Goal: Task Accomplishment & Management: Complete application form

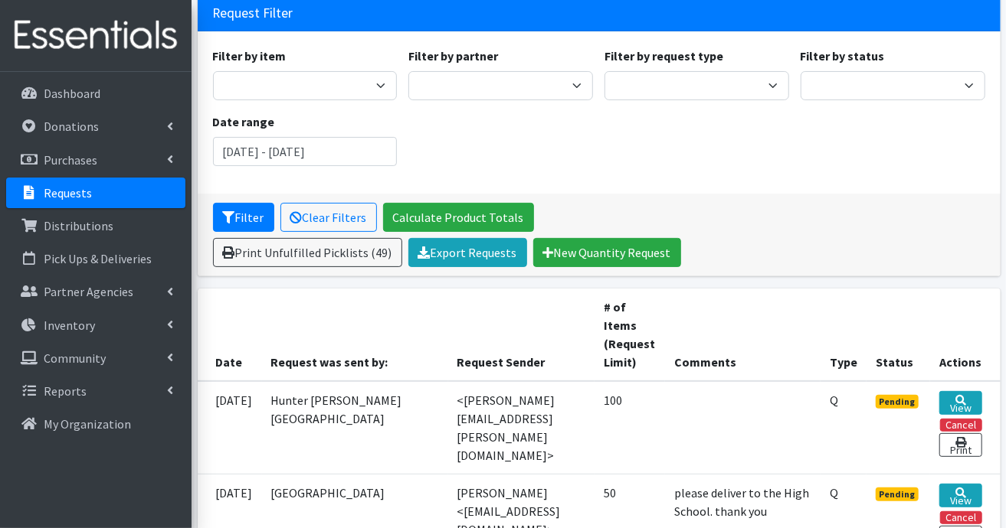
scroll to position [230, 0]
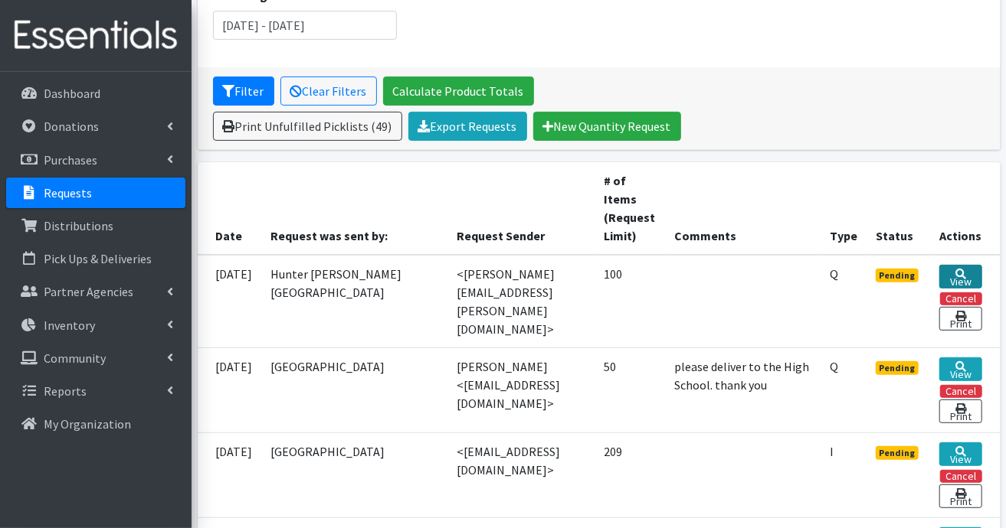
click at [957, 277] on link "View" at bounding box center [960, 277] width 42 height 24
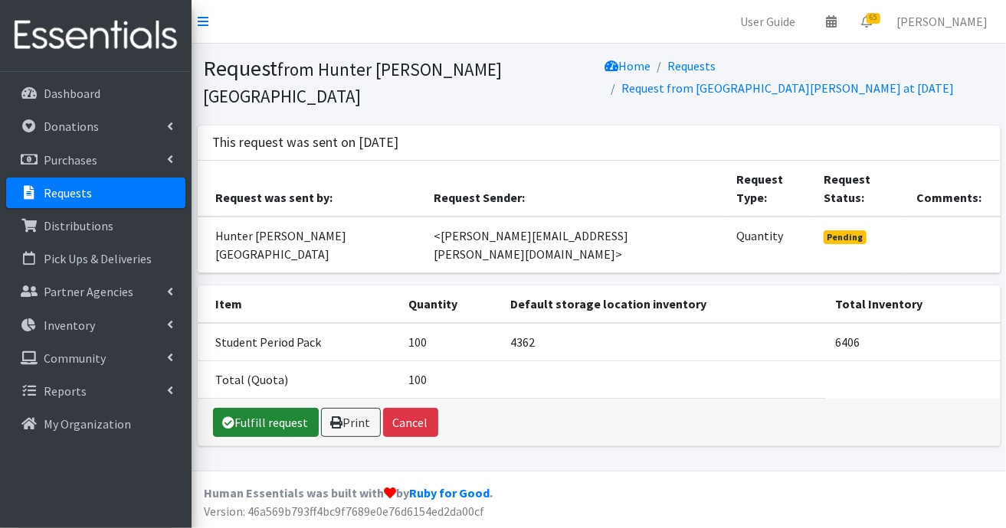
click at [247, 408] on link "Fulfill request" at bounding box center [266, 422] width 106 height 29
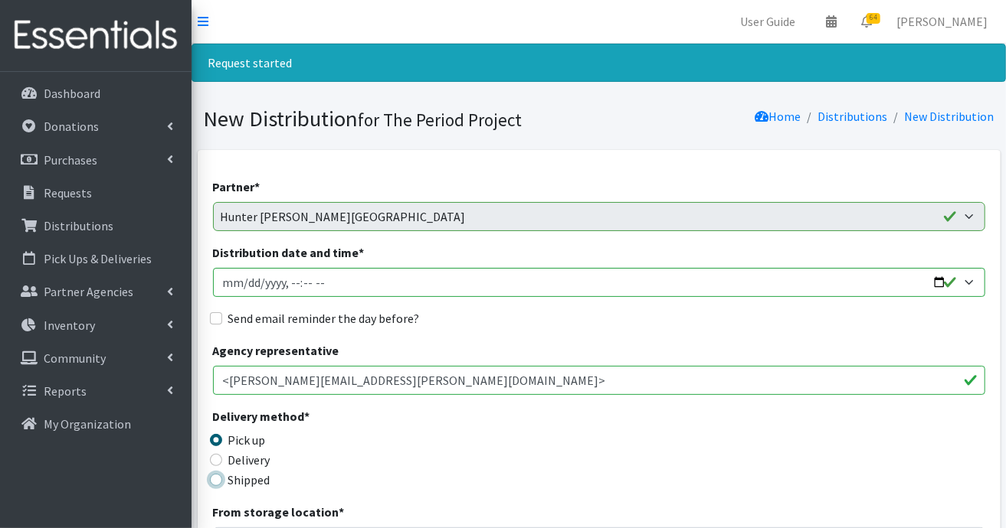
click at [217, 476] on input "Shipped" at bounding box center [216, 480] width 12 height 12
radio input "true"
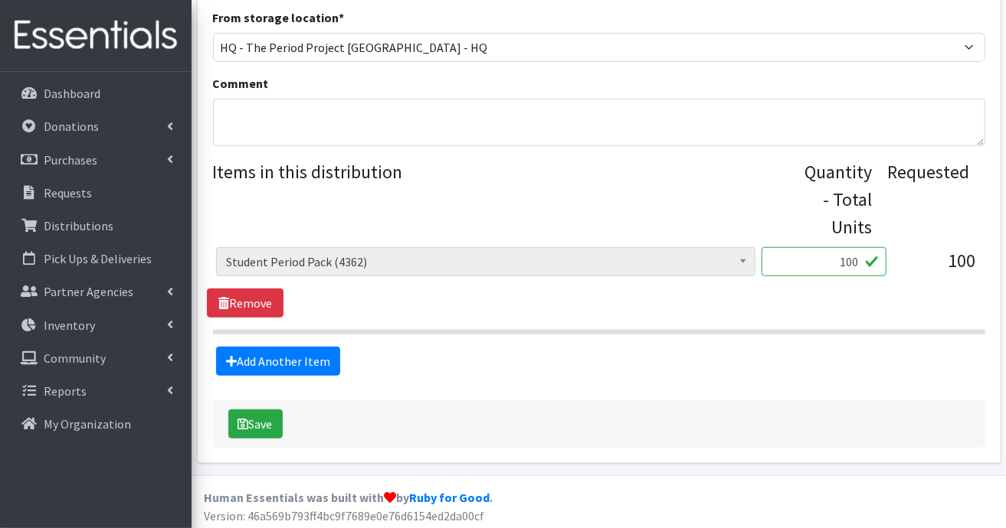
scroll to position [503, 0]
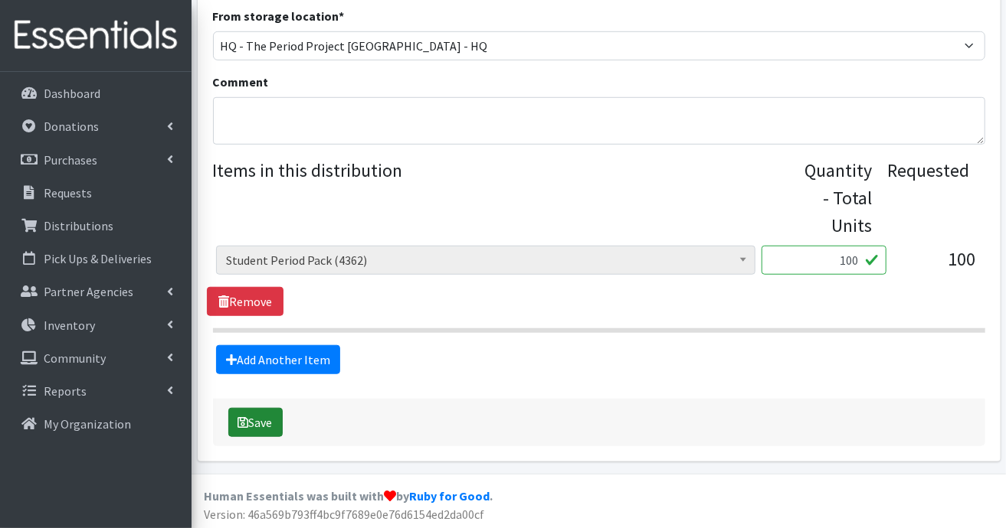
click at [250, 422] on button "Save" at bounding box center [255, 422] width 54 height 29
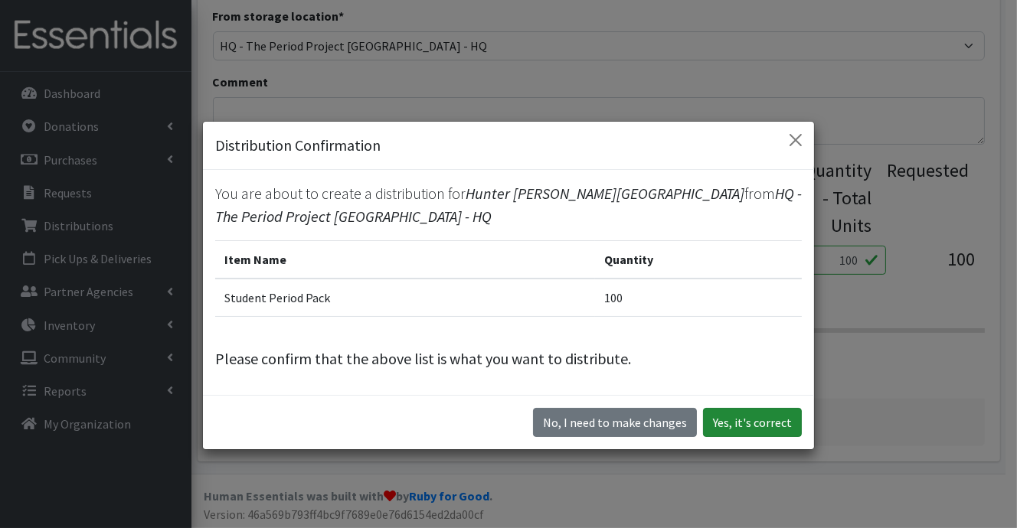
click at [726, 422] on button "Yes, it's correct" at bounding box center [752, 422] width 99 height 29
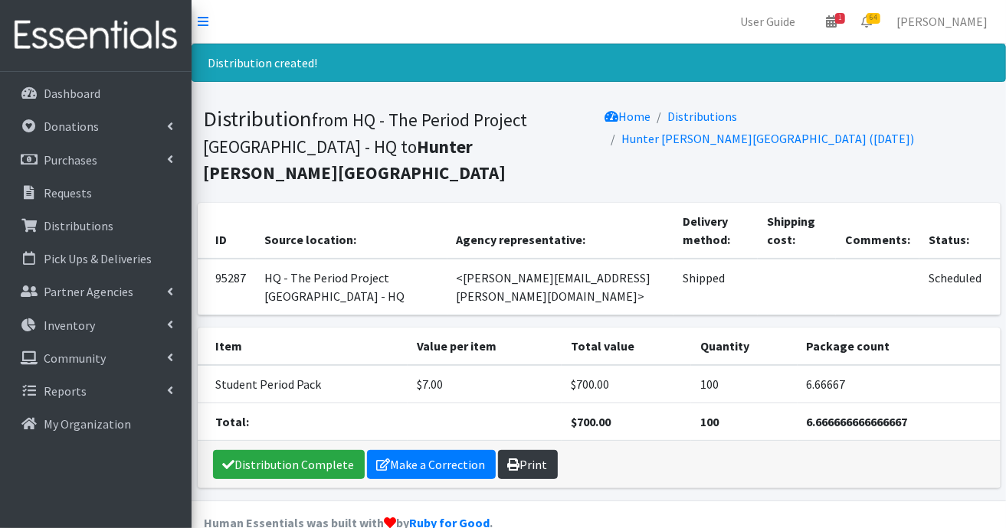
click at [522, 467] on link "Print" at bounding box center [528, 464] width 60 height 29
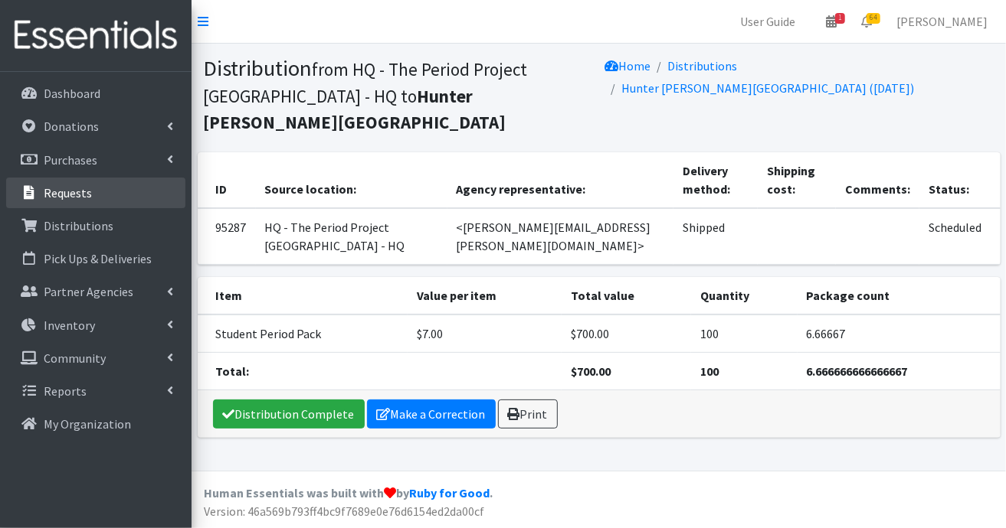
click at [69, 185] on p "Requests" at bounding box center [68, 192] width 48 height 15
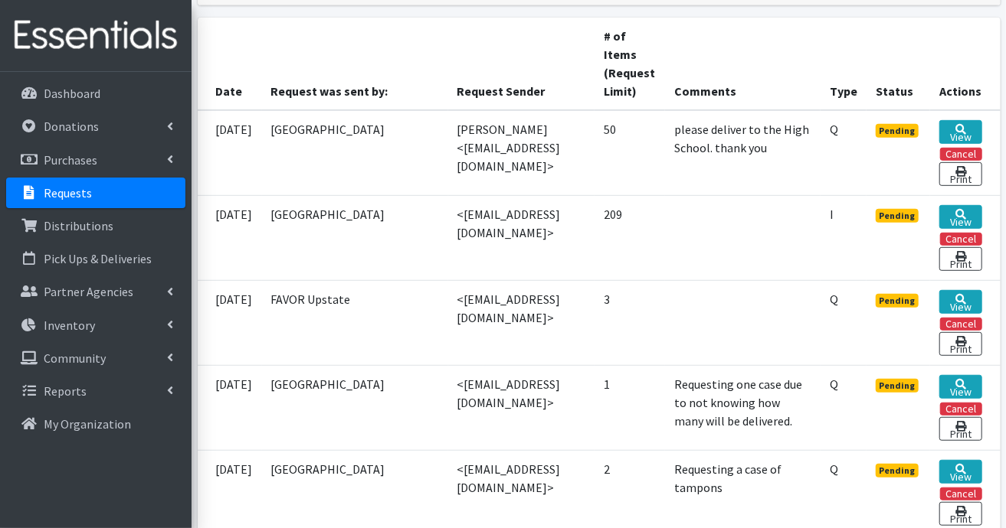
scroll to position [383, 0]
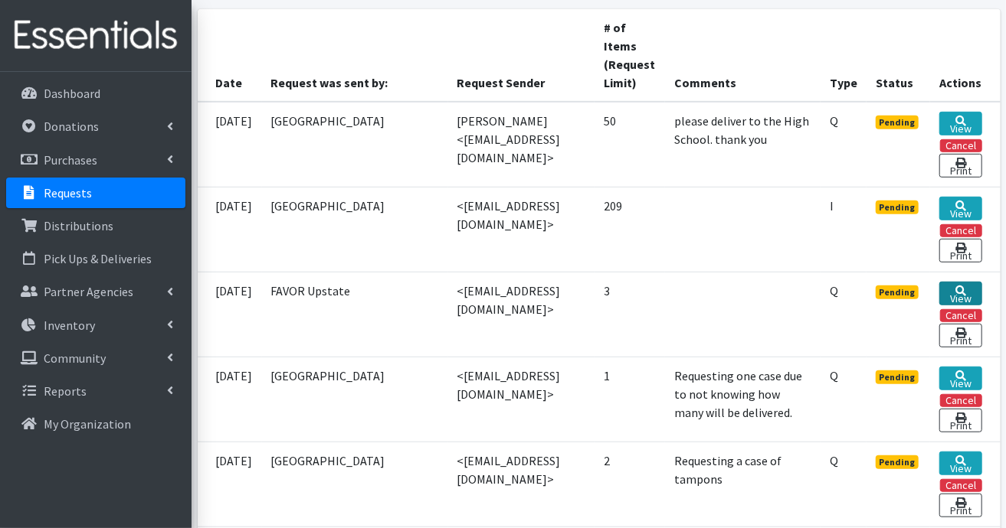
click at [963, 290] on link "View" at bounding box center [960, 294] width 42 height 24
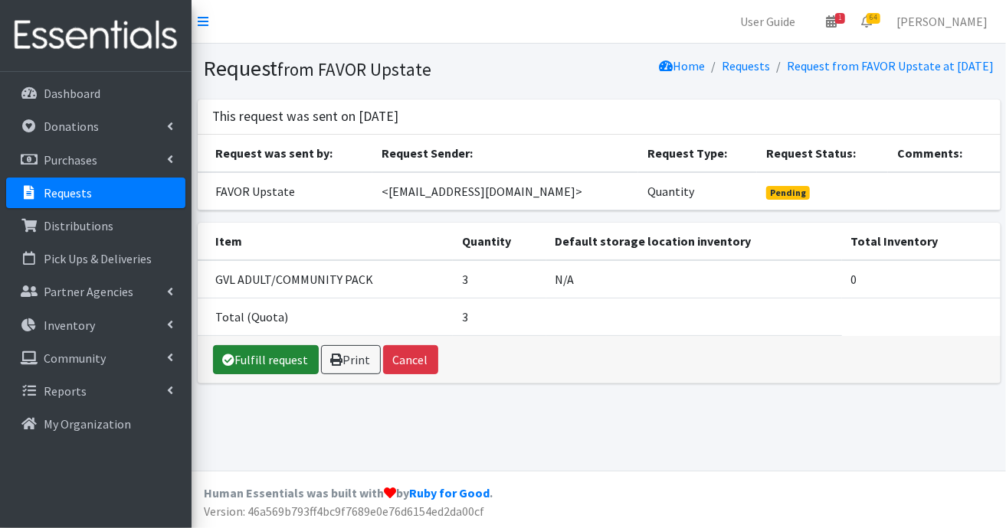
click at [289, 357] on link "Fulfill request" at bounding box center [266, 359] width 106 height 29
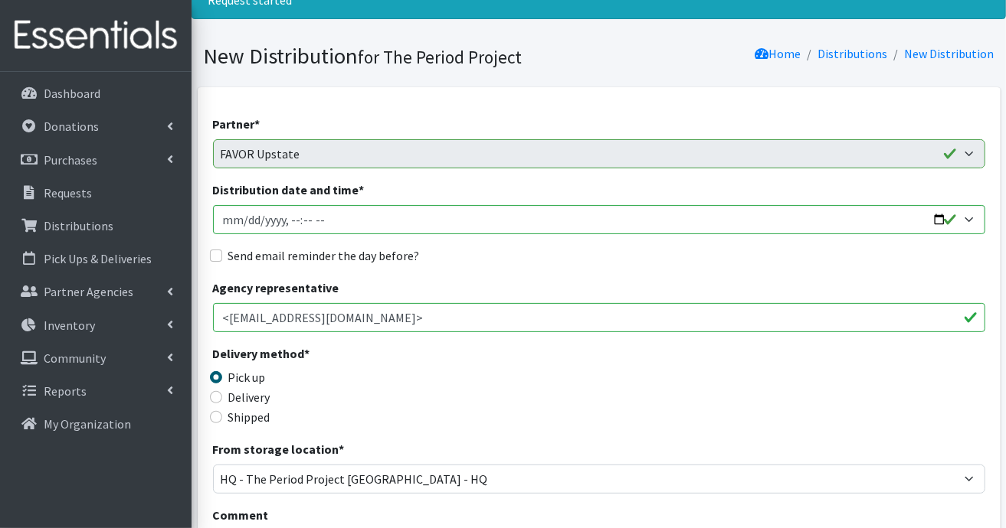
scroll to position [153, 0]
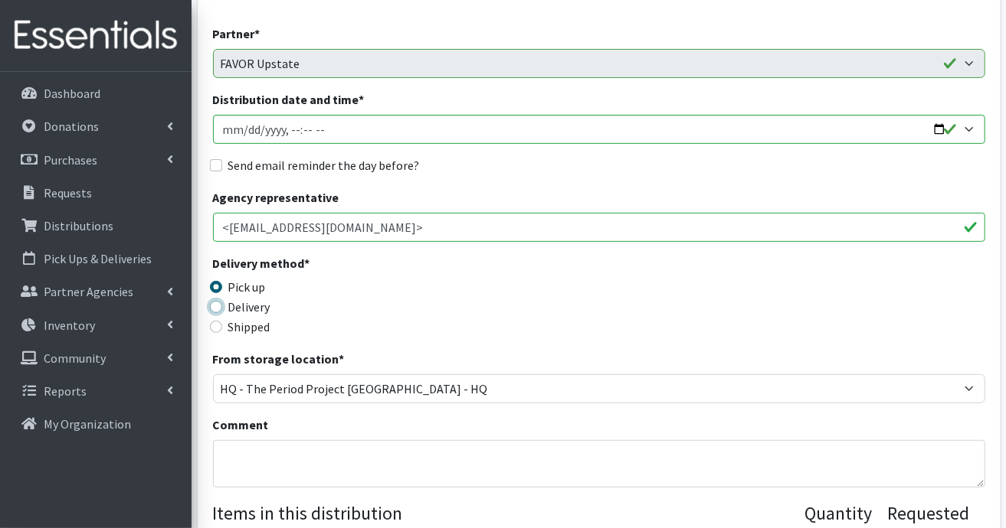
click at [221, 307] on input "Delivery" at bounding box center [216, 307] width 12 height 12
radio input "true"
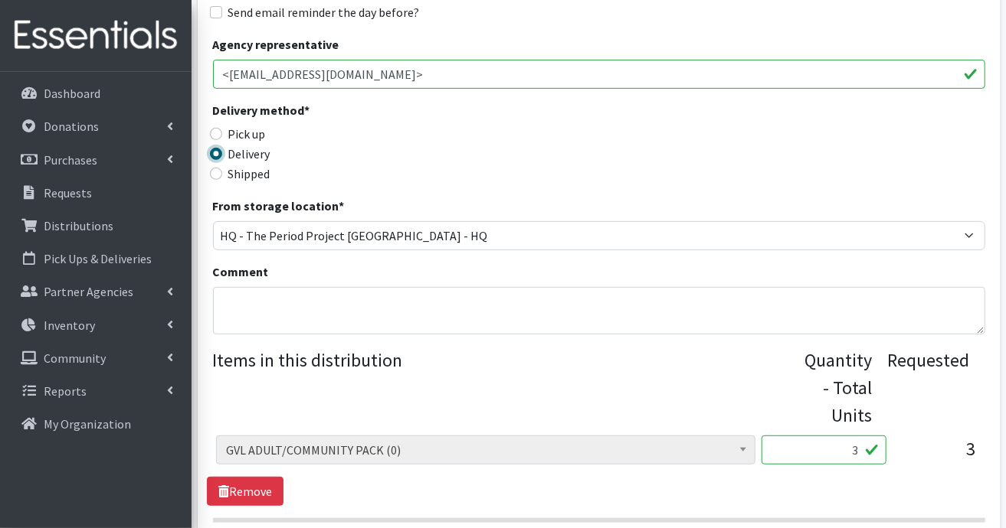
scroll to position [383, 0]
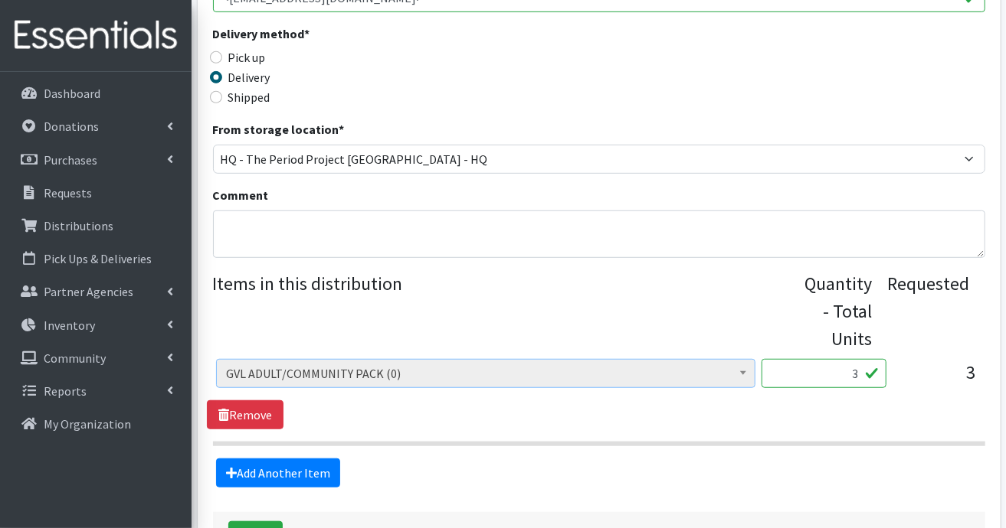
click at [741, 367] on span at bounding box center [742, 372] width 15 height 24
click at [738, 373] on span at bounding box center [742, 372] width 15 height 24
click at [258, 473] on link "Add Another Item" at bounding box center [278, 473] width 124 height 29
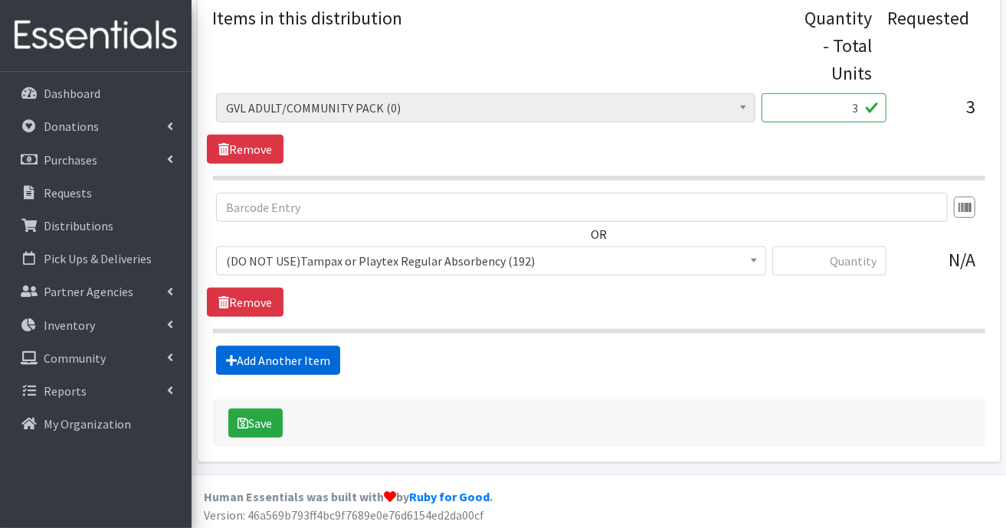
scroll to position [649, 0]
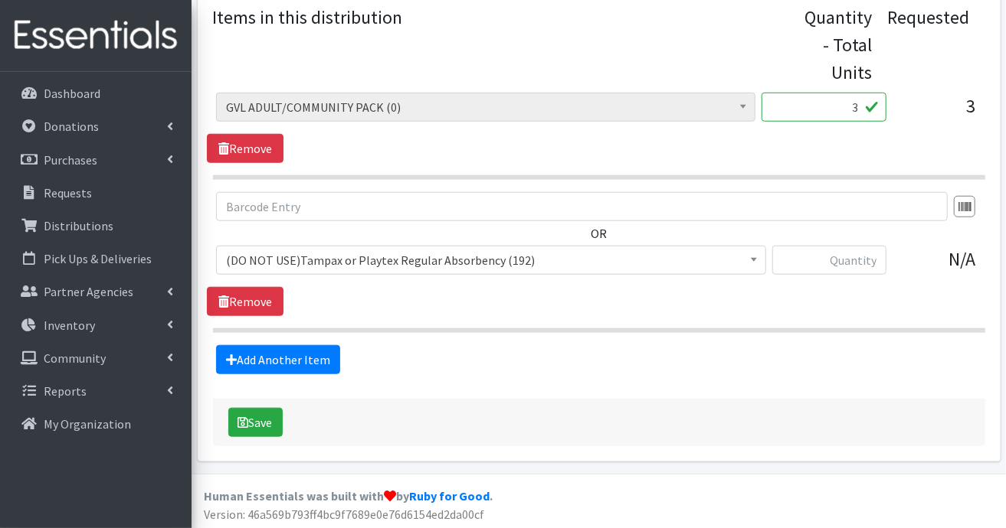
click at [760, 265] on span at bounding box center [753, 259] width 15 height 24
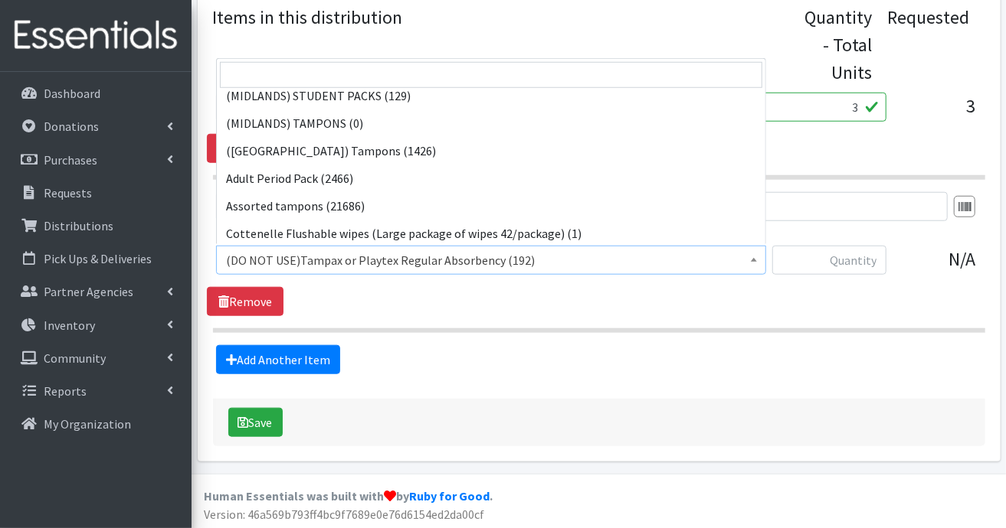
scroll to position [429, 0]
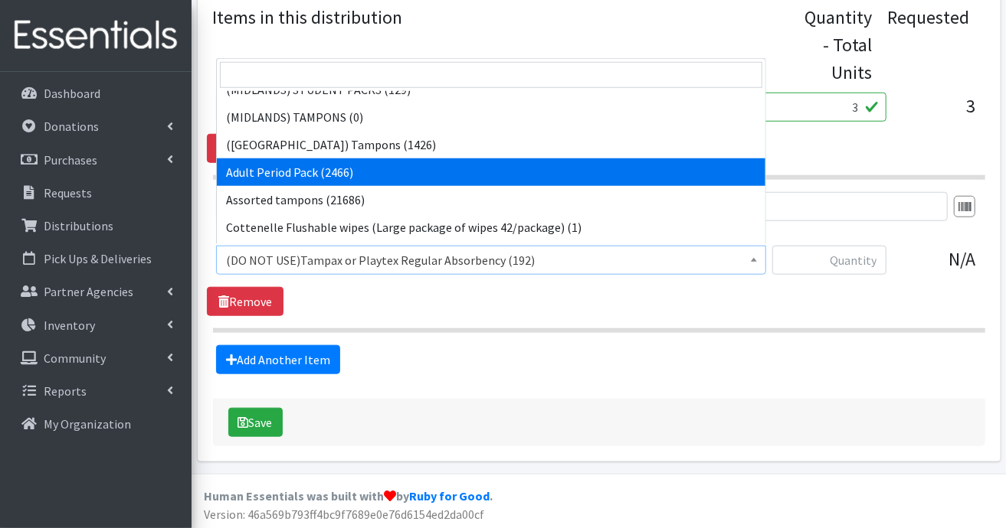
select select "7756"
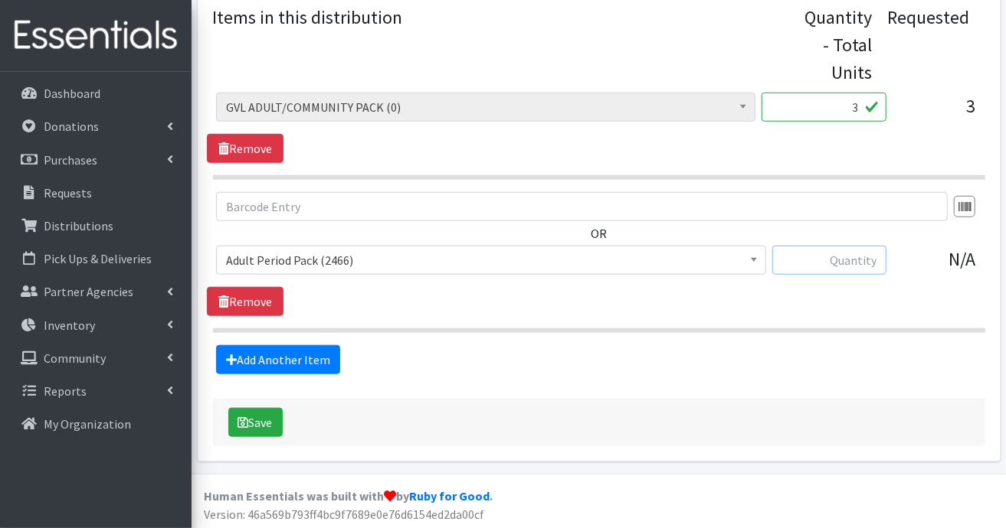
click at [862, 260] on input "text" at bounding box center [829, 260] width 114 height 29
type input "60"
click at [255, 146] on link "Remove" at bounding box center [245, 148] width 77 height 29
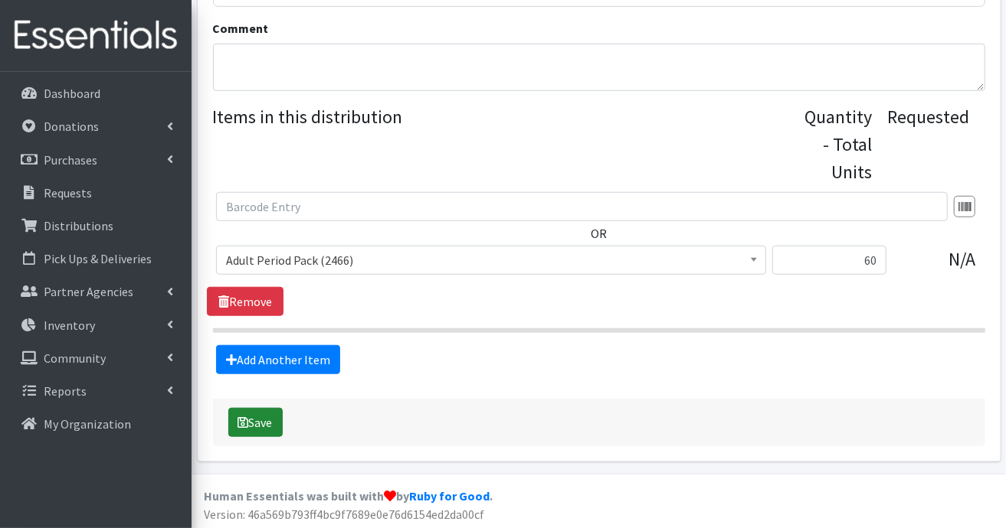
click at [260, 424] on button "Save" at bounding box center [255, 422] width 54 height 29
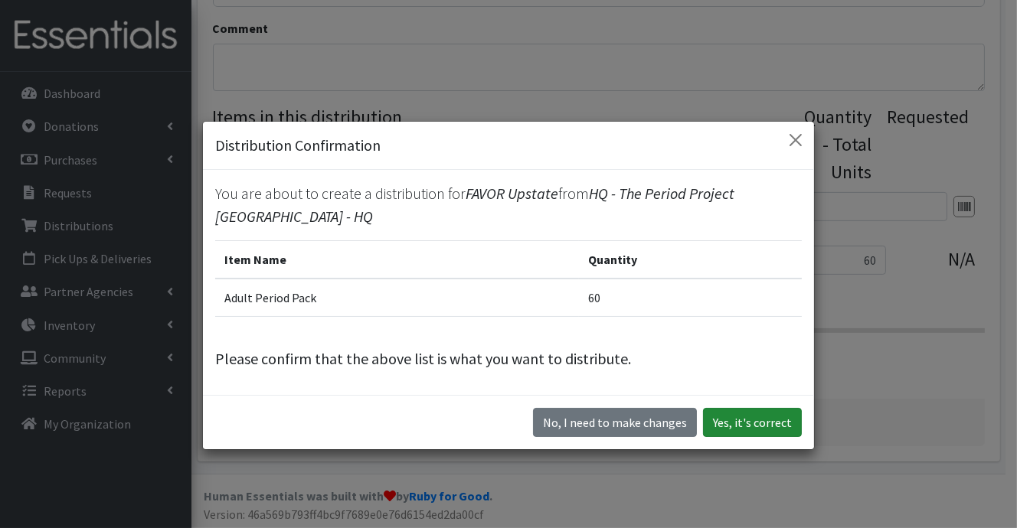
click at [774, 424] on button "Yes, it's correct" at bounding box center [752, 422] width 99 height 29
